Goal: Information Seeking & Learning: Learn about a topic

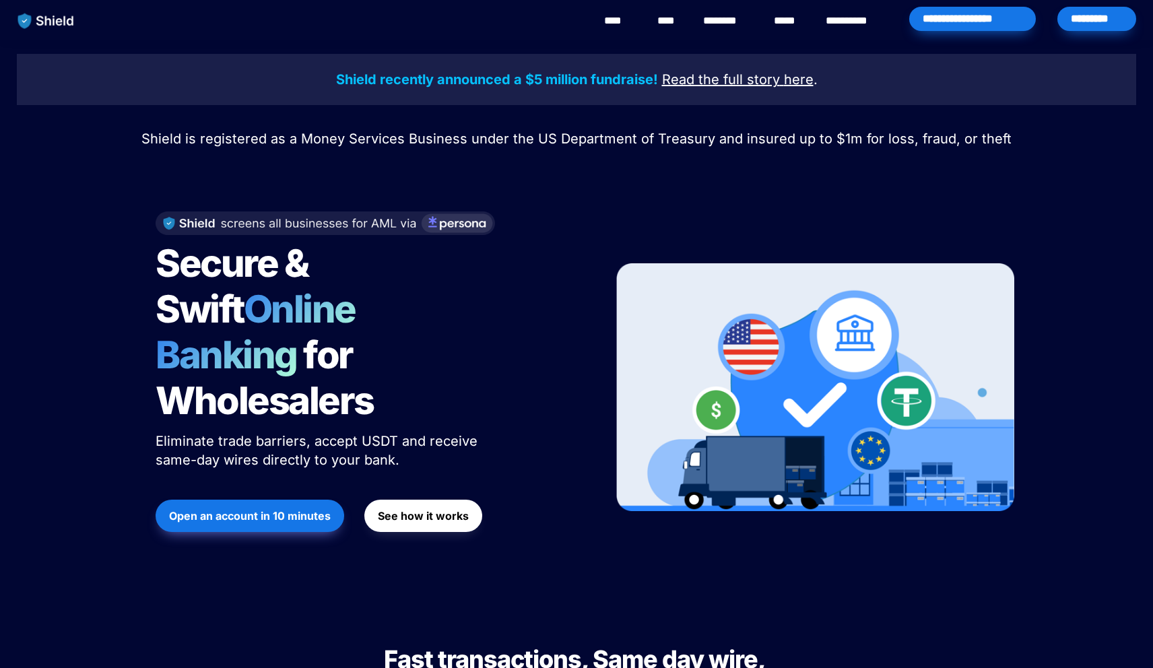
click at [1080, 24] on div "*********" at bounding box center [1097, 19] width 79 height 24
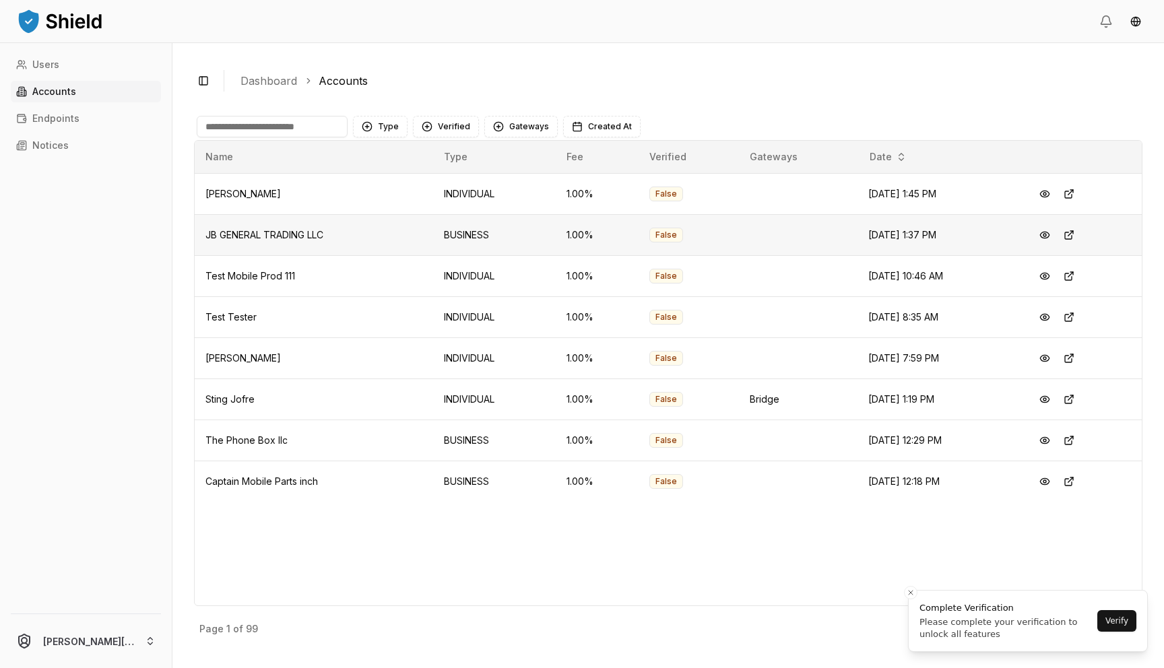
click at [588, 228] on td "1.00 %" at bounding box center [597, 234] width 83 height 41
click at [1081, 233] on button at bounding box center [1069, 235] width 24 height 24
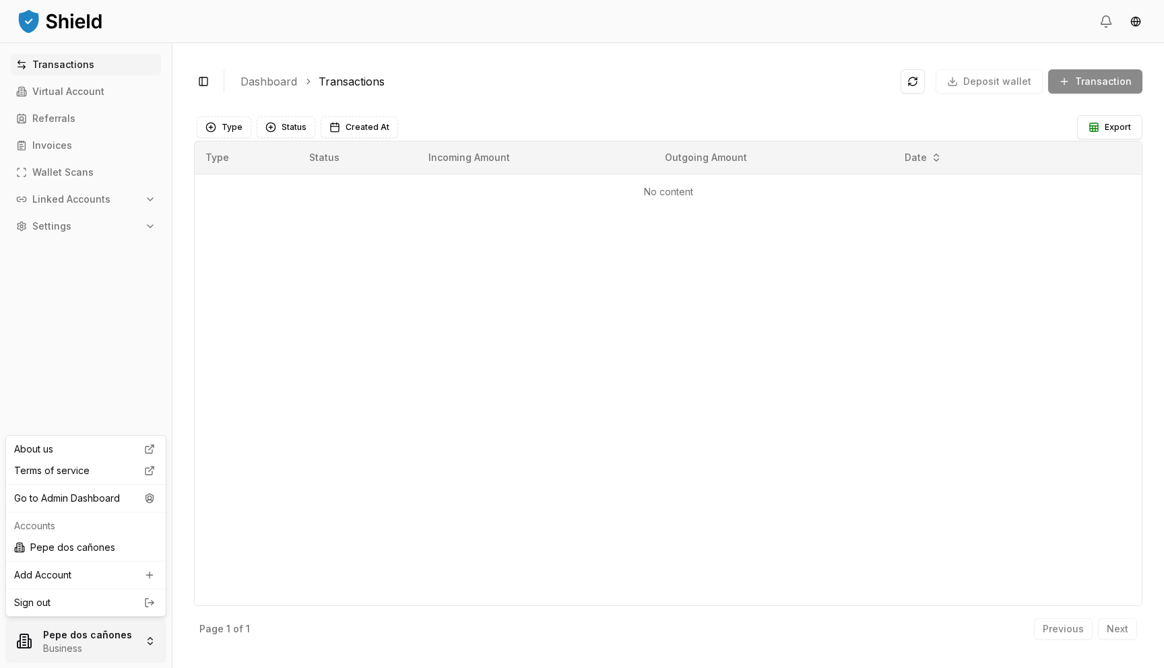
click at [107, 652] on html "Transactions Virtual Account Referrals Invoices Wallet Scans Linked Accounts Se…" at bounding box center [582, 334] width 1164 height 668
click at [101, 497] on div "Go to Admin Dashboard" at bounding box center [86, 499] width 154 height 22
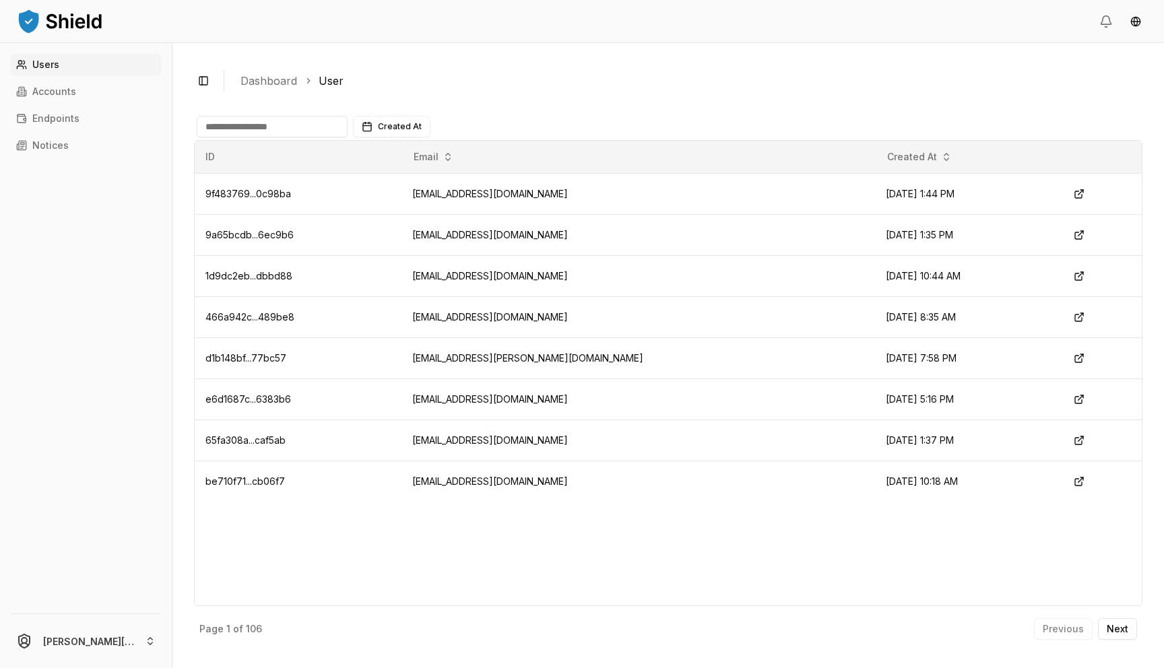
click at [91, 102] on div "Users Accounts Endpoints Notices" at bounding box center [86, 326] width 172 height 544
click at [77, 91] on link "Accounts" at bounding box center [86, 92] width 150 height 22
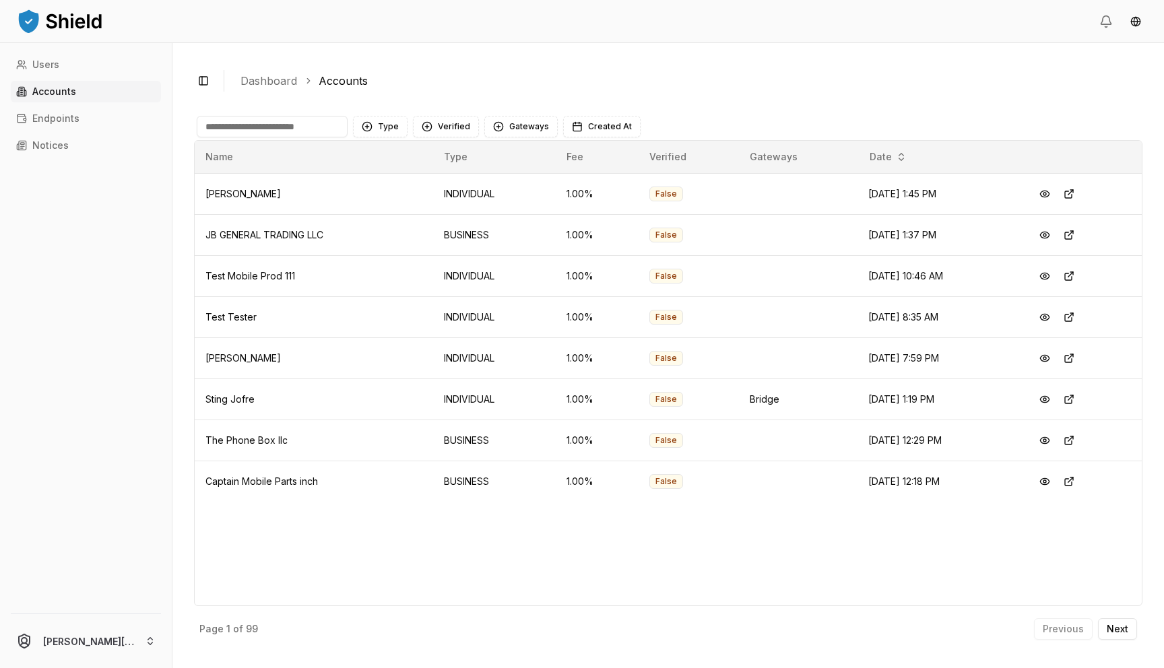
click at [237, 128] on input at bounding box center [272, 127] width 151 height 22
click at [1131, 633] on button "Next" at bounding box center [1117, 629] width 39 height 22
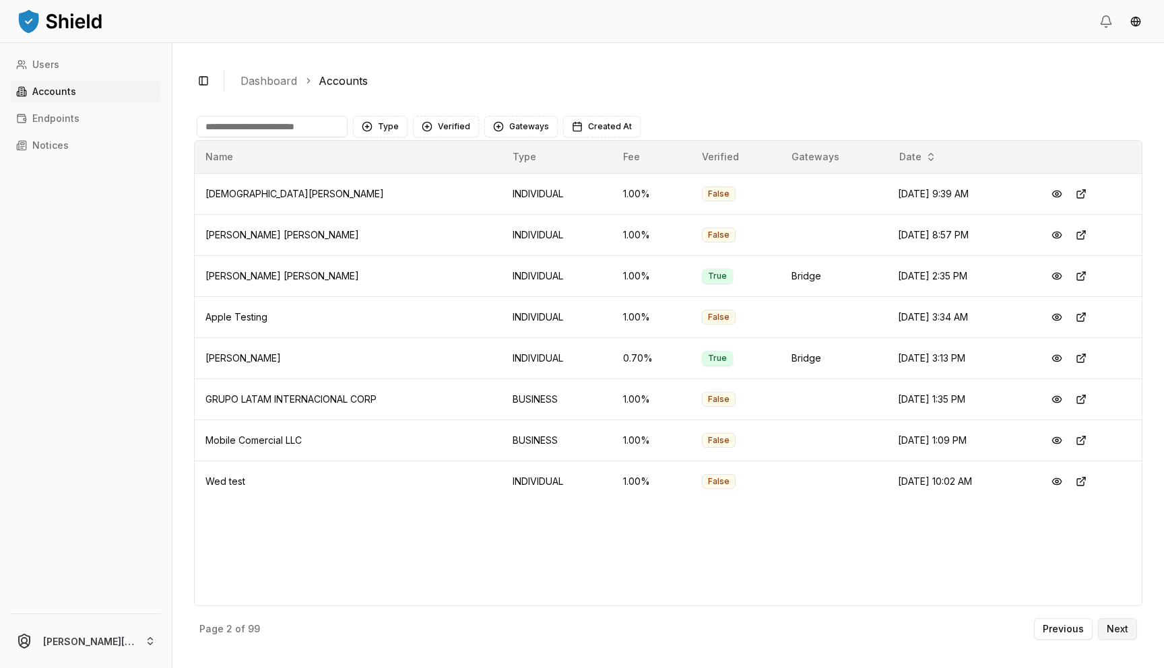
click at [1124, 625] on p "Next" at bounding box center [1118, 629] width 22 height 9
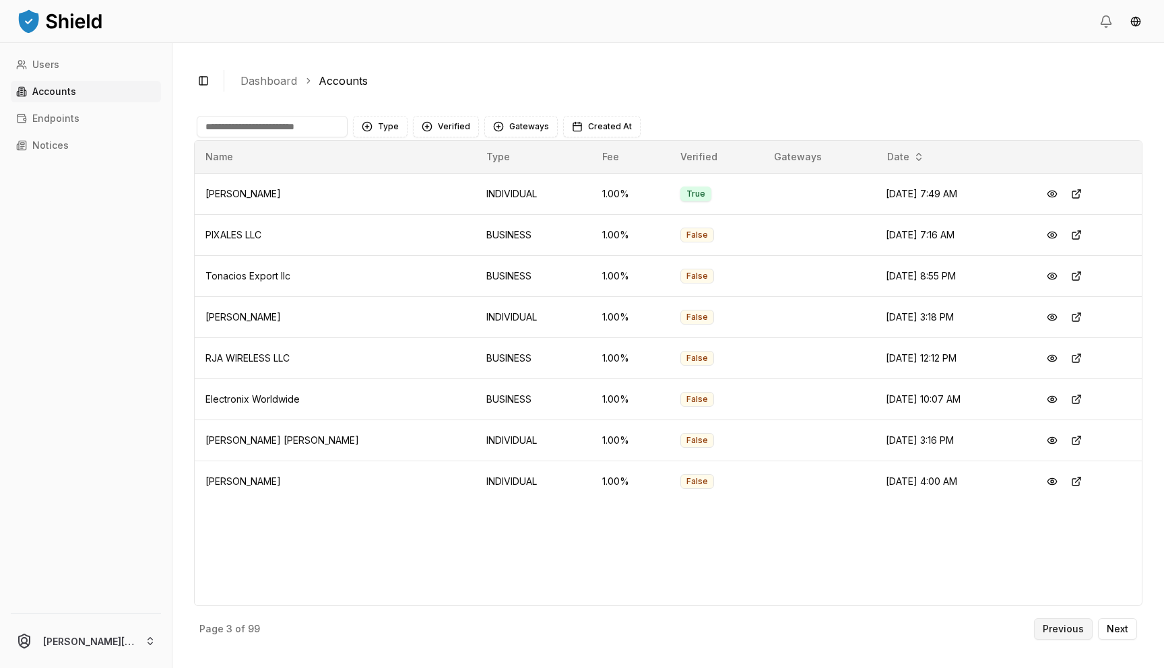
click at [1056, 633] on p "Previous" at bounding box center [1063, 629] width 41 height 9
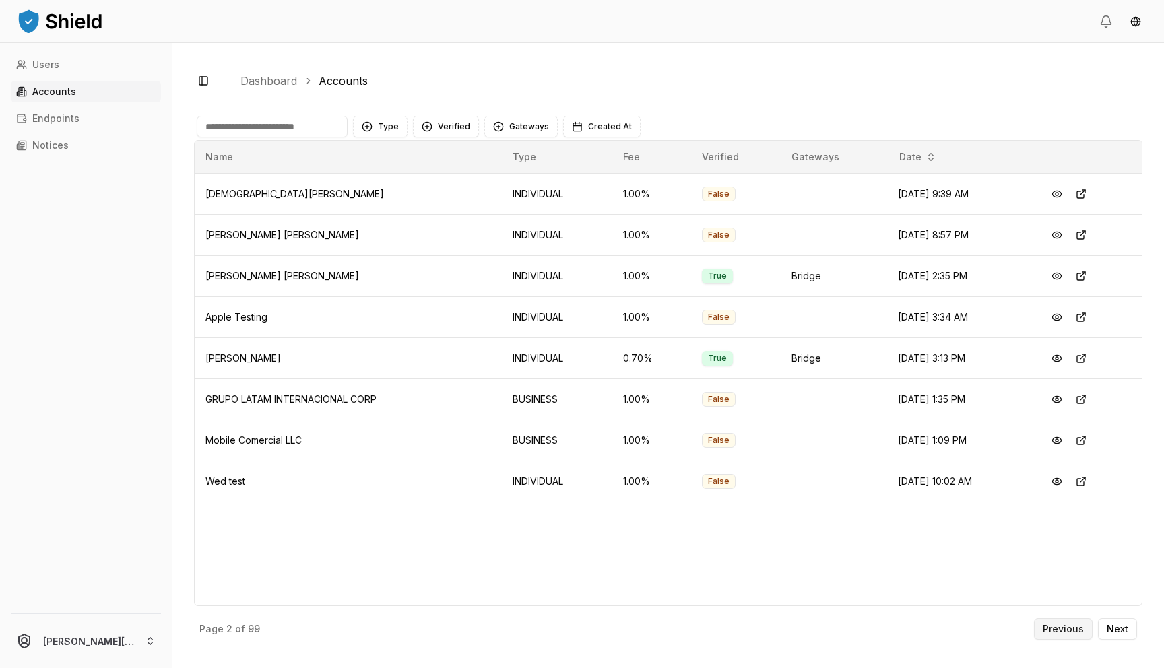
click at [1056, 633] on p "Previous" at bounding box center [1063, 629] width 41 height 9
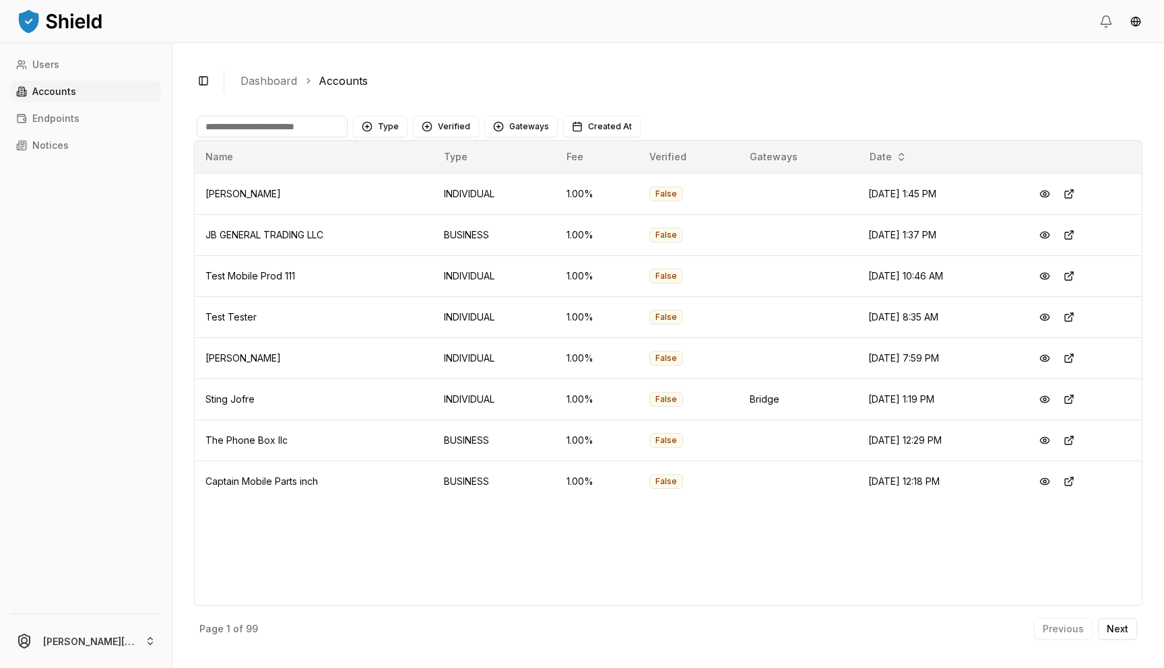
click at [1056, 632] on div "Previous Next" at bounding box center [1085, 629] width 103 height 22
click at [1114, 625] on p "Next" at bounding box center [1118, 629] width 22 height 9
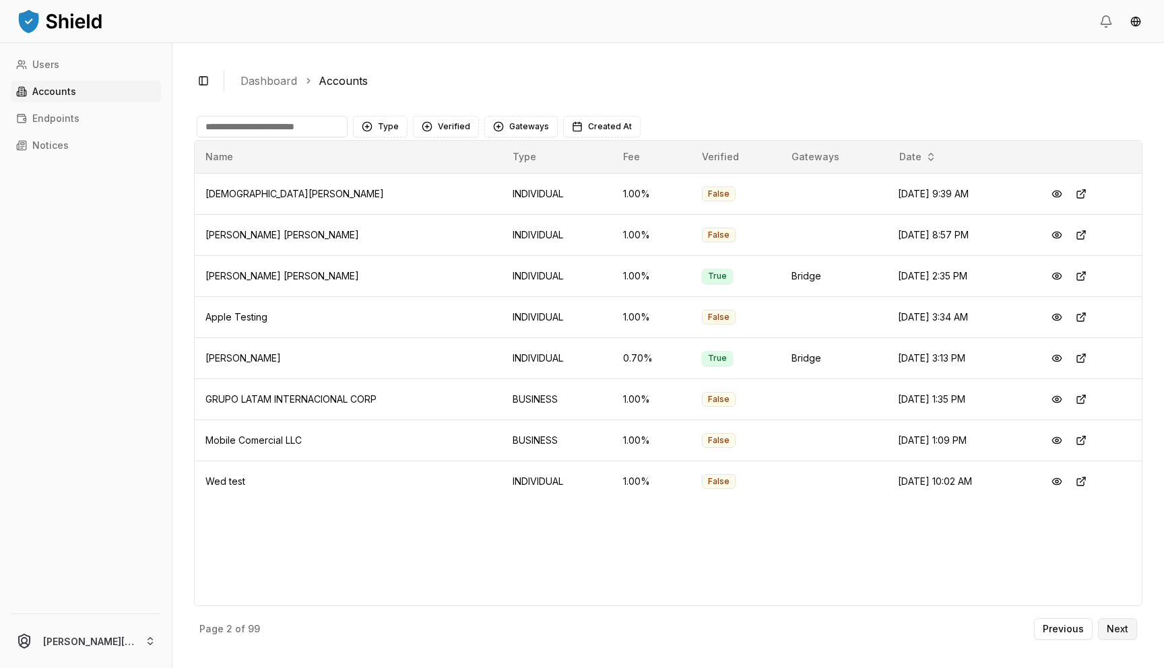
click at [1118, 638] on button "Next" at bounding box center [1117, 629] width 39 height 22
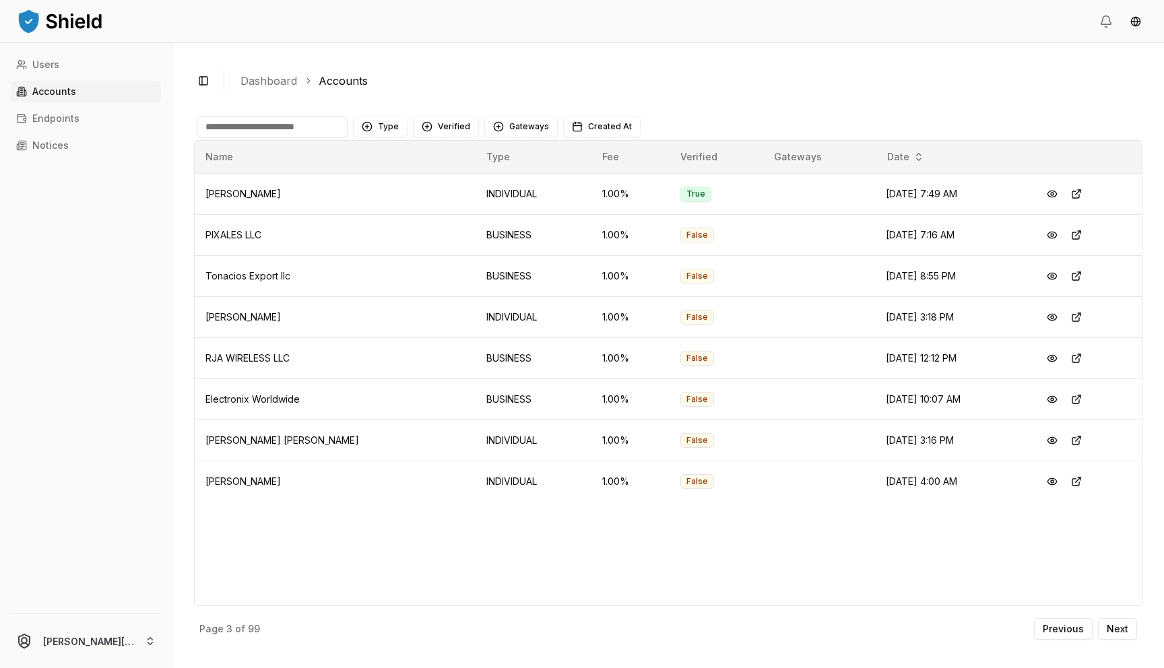
click at [298, 129] on input at bounding box center [272, 127] width 151 height 22
type input "*"
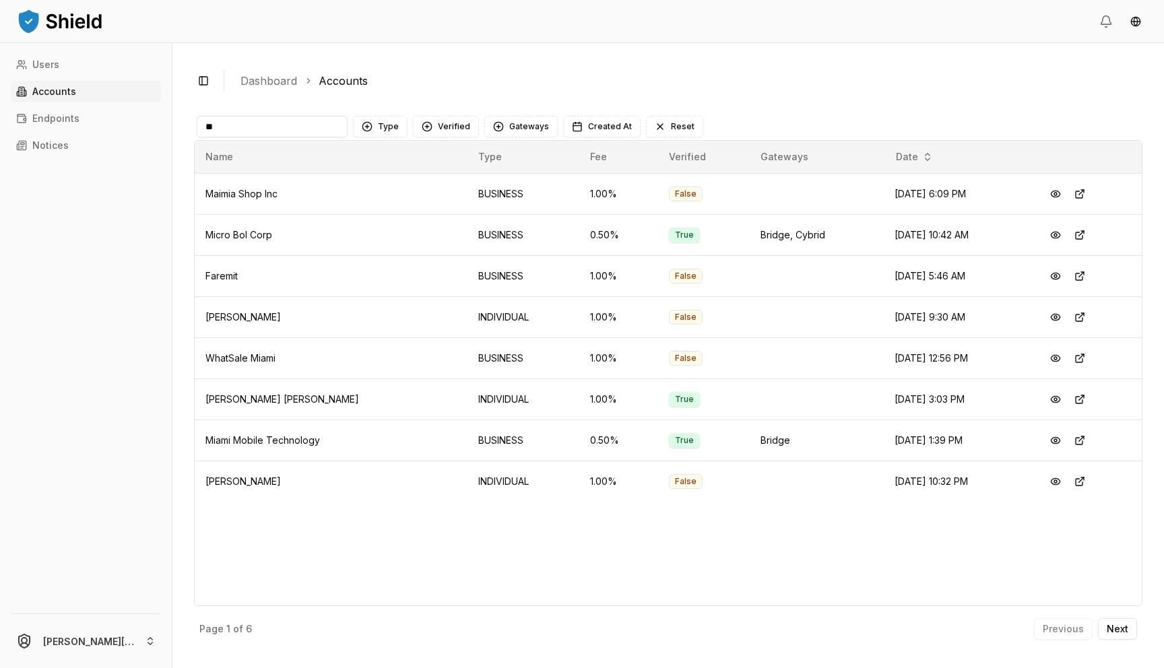
type input "*"
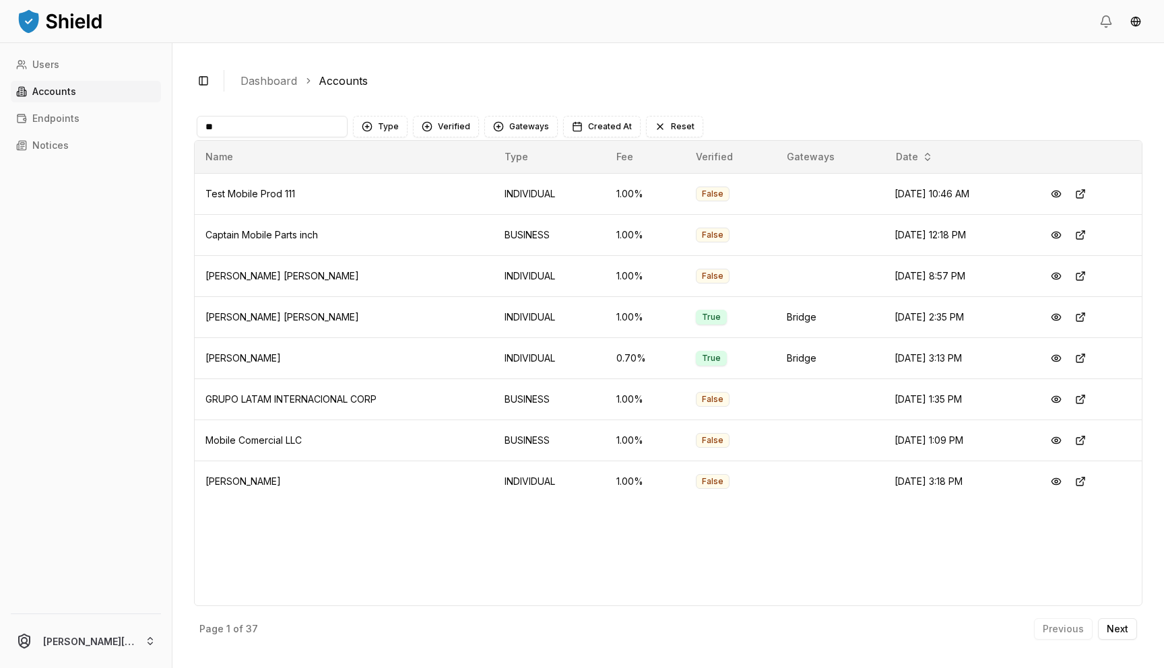
type input "*"
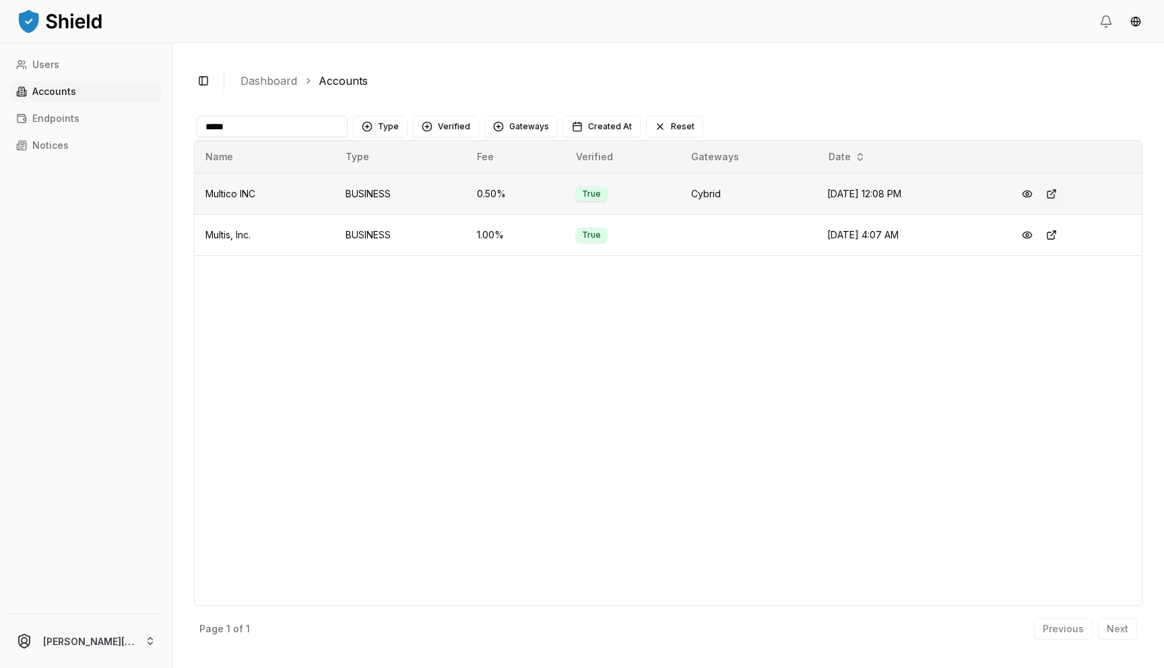
click at [1056, 195] on button at bounding box center [1052, 194] width 24 height 24
click at [1057, 238] on button at bounding box center [1052, 235] width 24 height 24
click at [325, 133] on input "*****" at bounding box center [272, 127] width 151 height 22
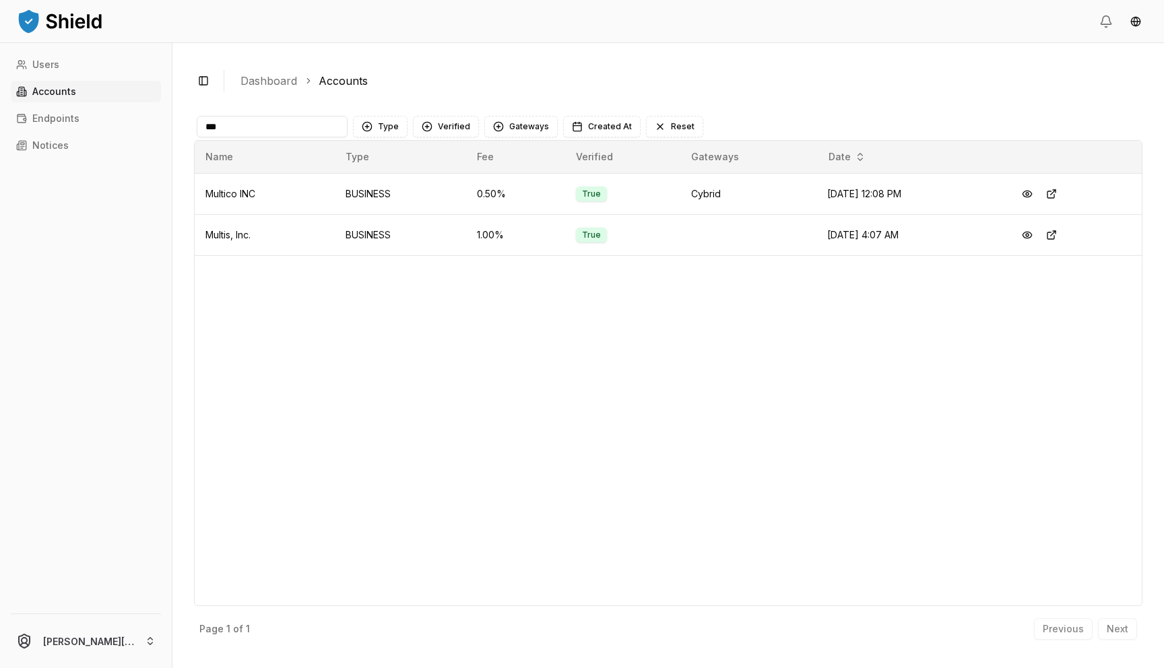
type input "***"
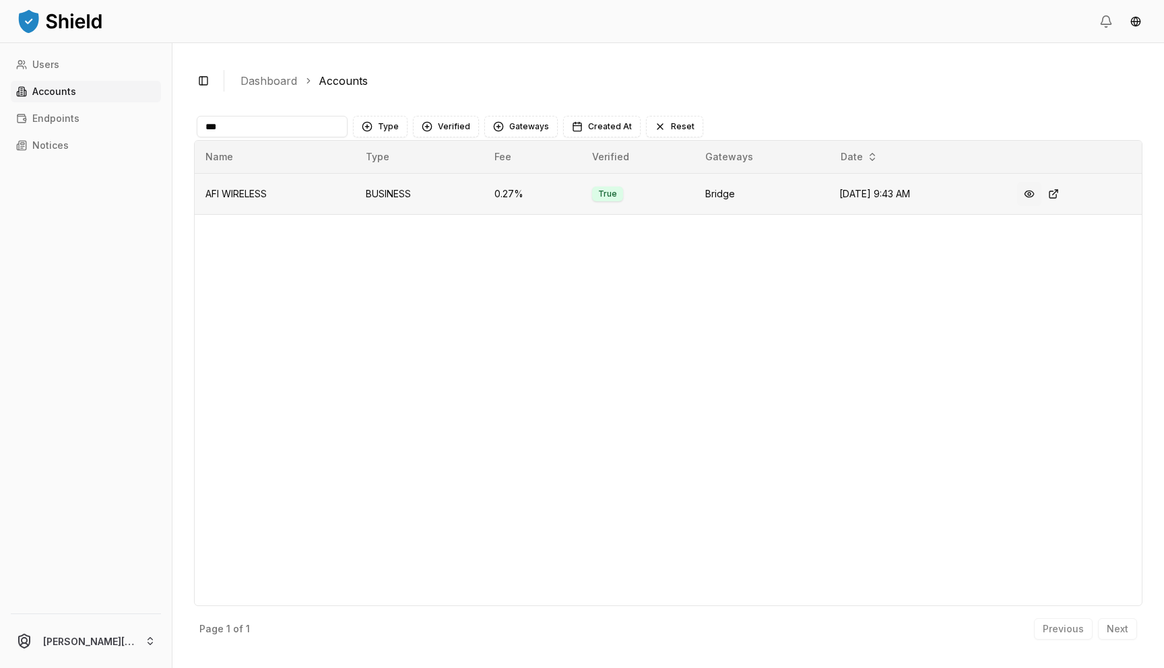
click at [1027, 191] on button at bounding box center [1029, 194] width 24 height 24
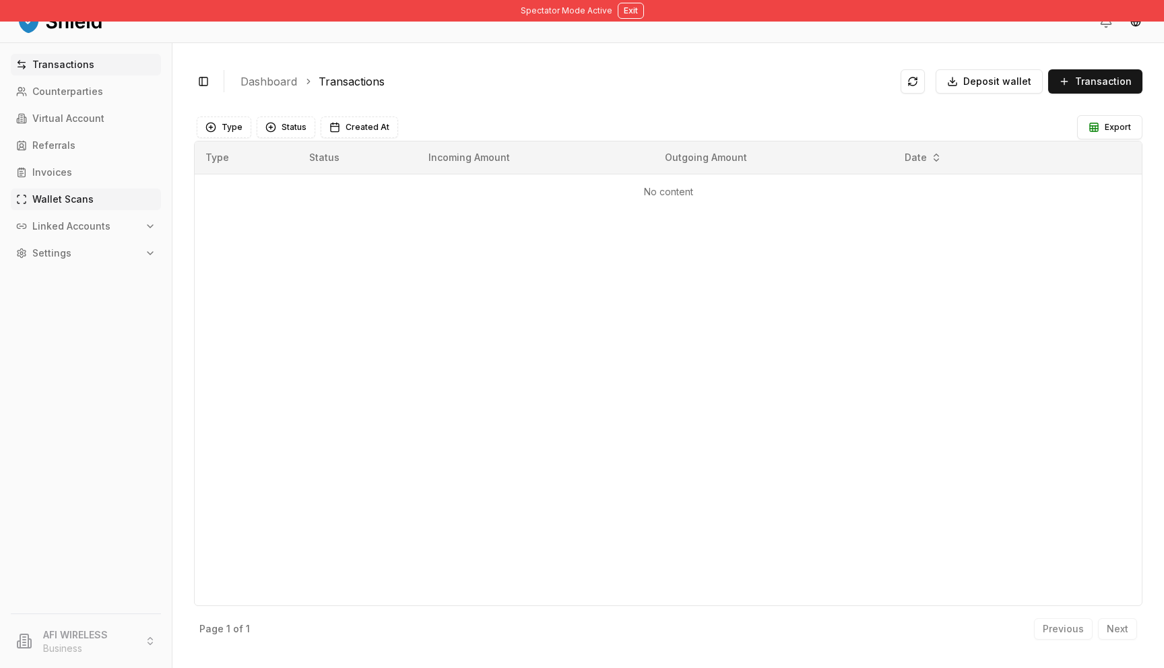
click at [99, 203] on link "Wallet Scans" at bounding box center [86, 200] width 150 height 22
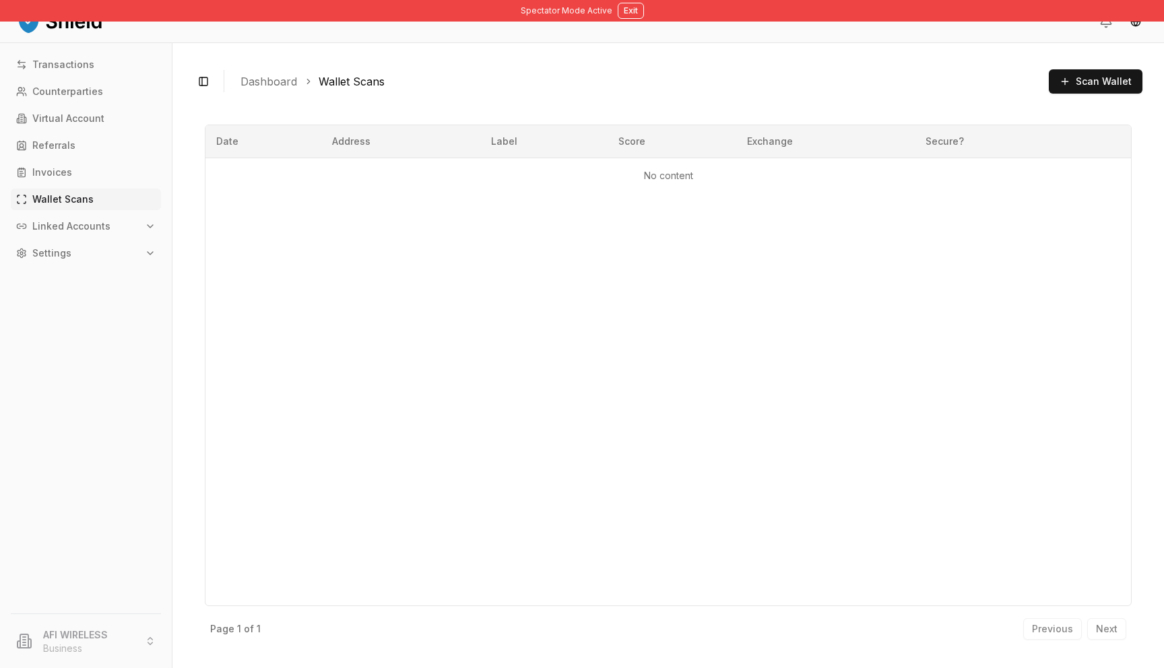
click at [94, 222] on p "Linked Accounts" at bounding box center [71, 226] width 78 height 9
click at [102, 269] on link "Bank Accounts" at bounding box center [86, 274] width 117 height 22
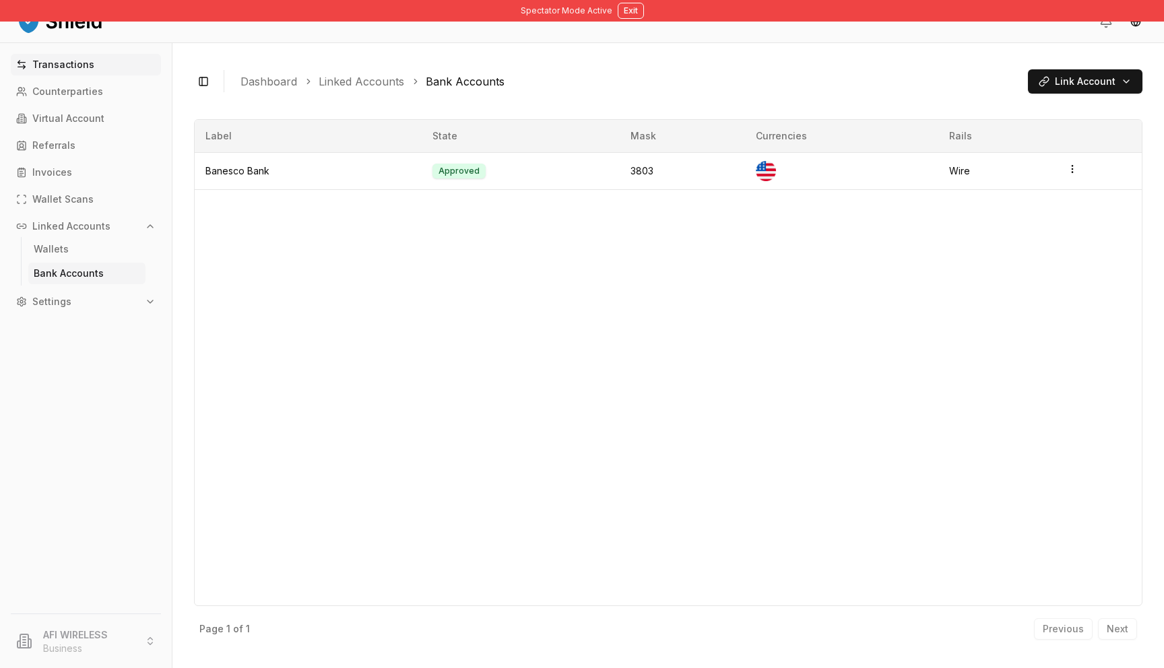
click at [105, 59] on link "Transactions" at bounding box center [86, 65] width 150 height 22
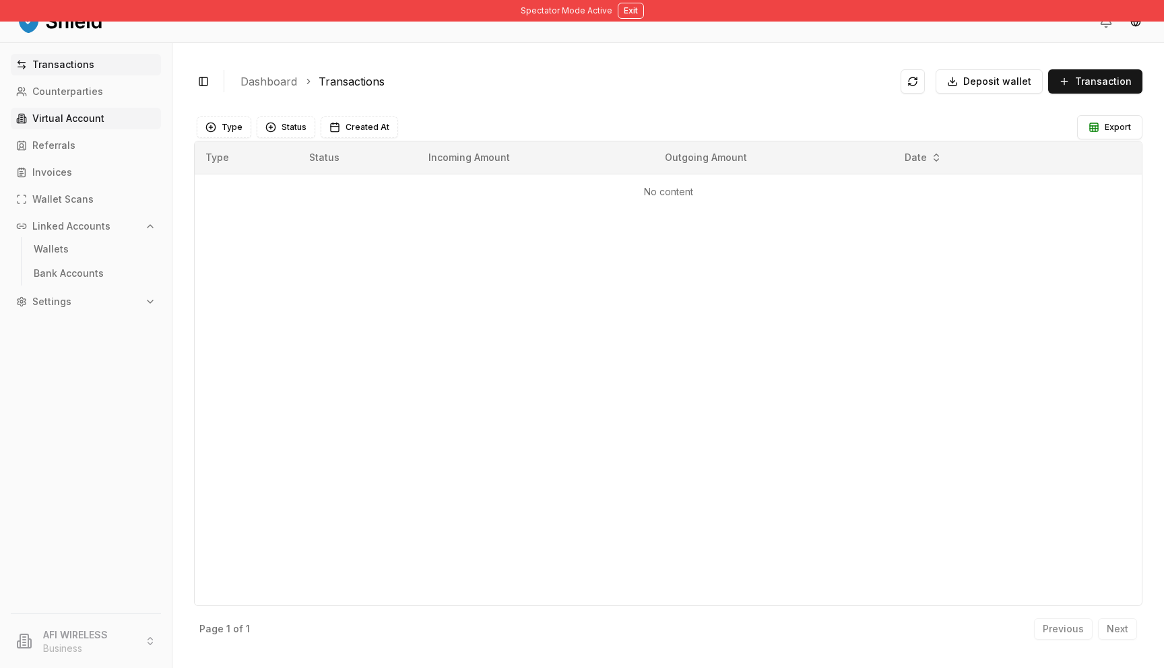
click at [87, 114] on p "Virtual Account" at bounding box center [68, 118] width 72 height 9
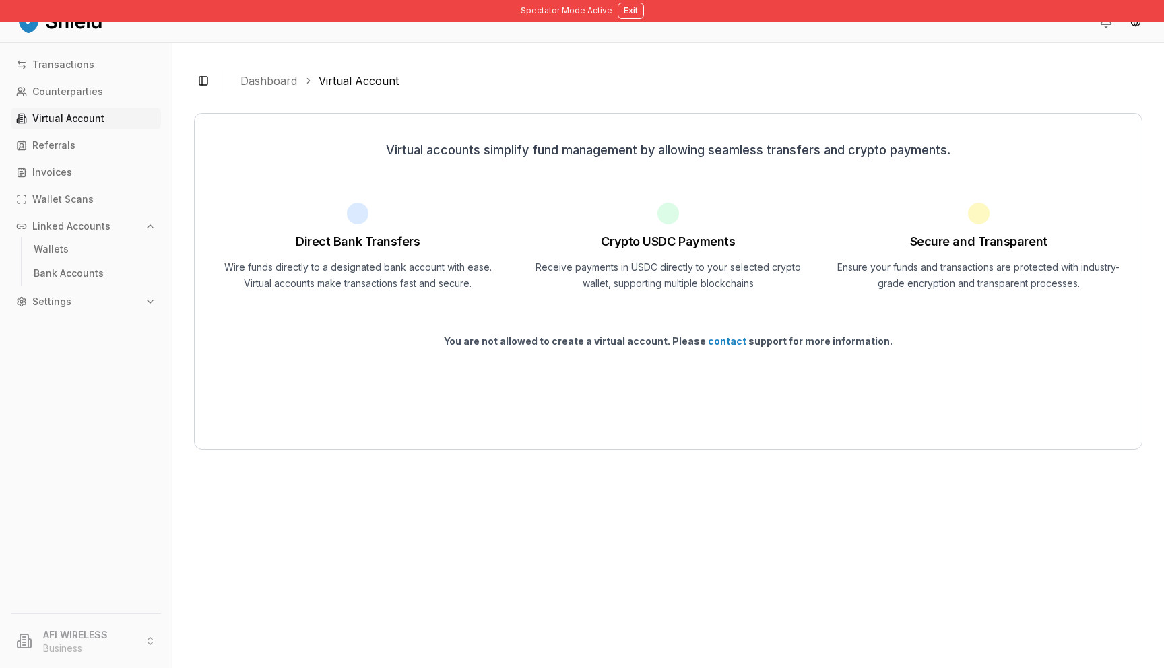
click at [643, 14] on div "Spectator Mode Active Exit" at bounding box center [582, 11] width 1164 height 22
click at [634, 13] on button "Exit" at bounding box center [631, 11] width 26 height 16
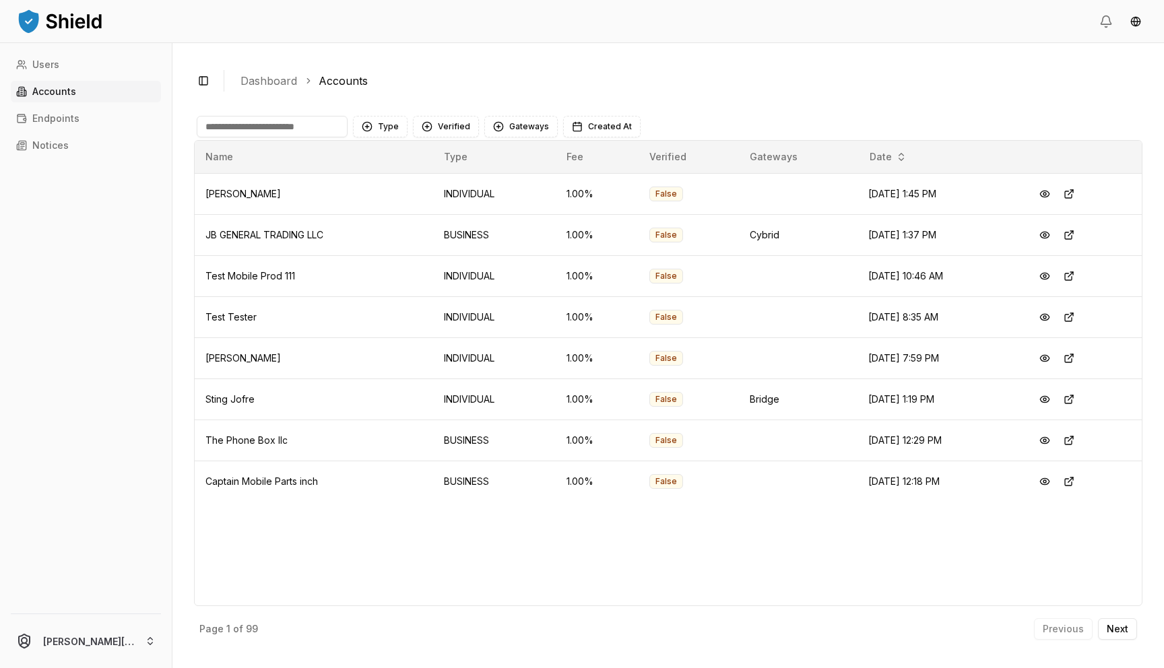
click at [1140, 642] on div "Page 1 of 99 Previous Next" at bounding box center [668, 626] width 949 height 40
click at [1131, 633] on button "Next" at bounding box center [1117, 629] width 39 height 22
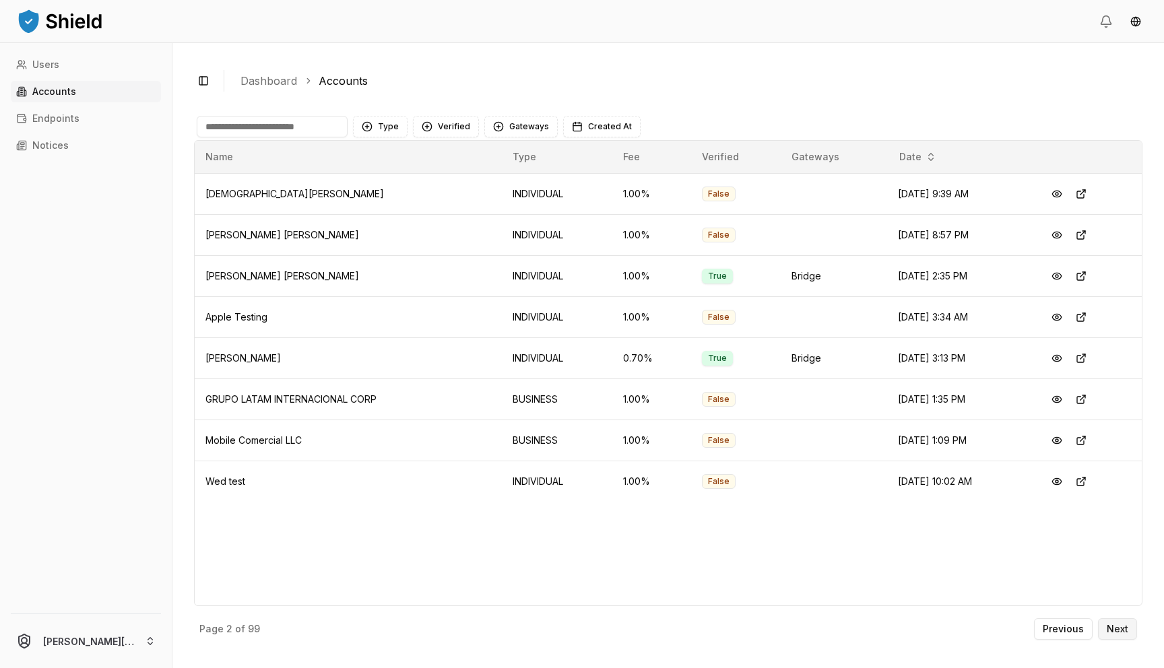
click at [1116, 622] on button "Next" at bounding box center [1117, 629] width 39 height 22
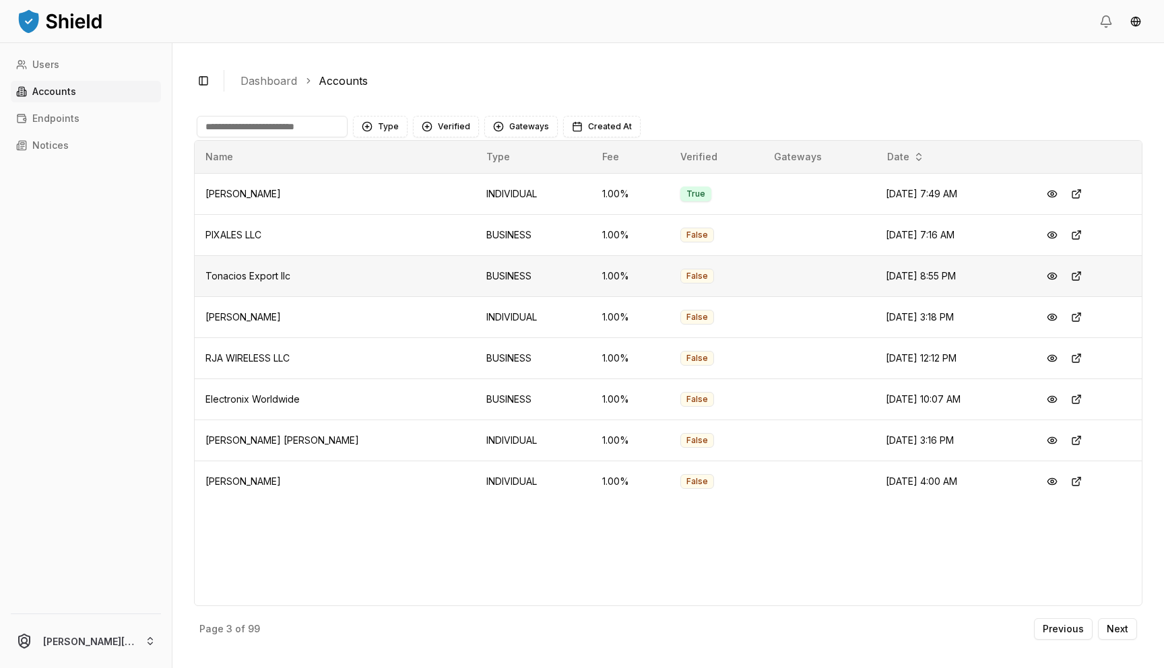
click at [1085, 274] on div at bounding box center [1085, 276] width 91 height 24
click at [1071, 274] on button at bounding box center [1077, 276] width 24 height 24
click at [1067, 239] on button at bounding box center [1077, 235] width 24 height 24
